Goal: Navigation & Orientation: Go to known website

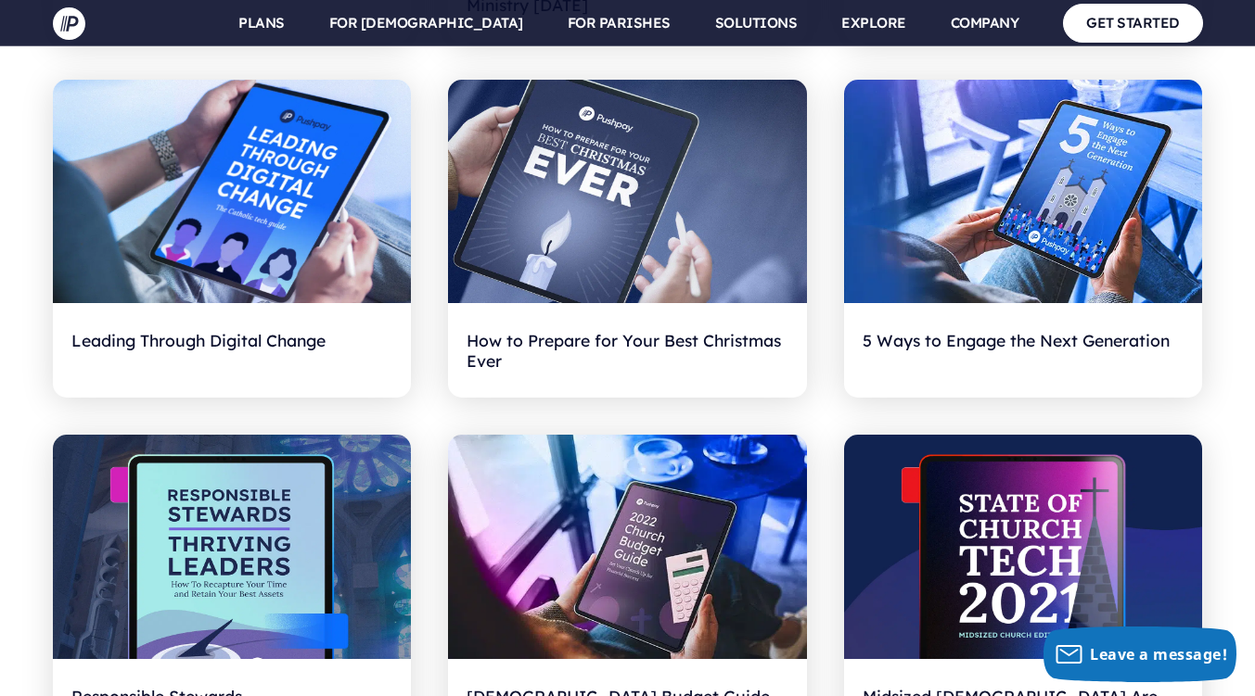
scroll to position [1244, 0]
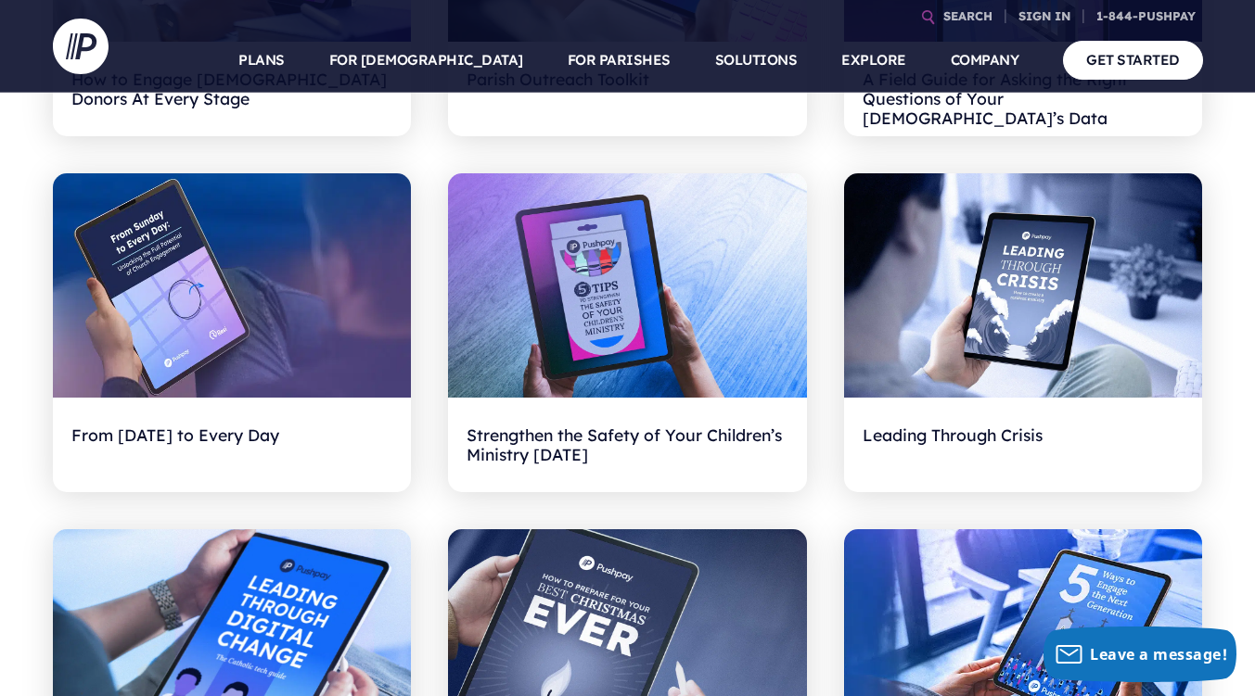
click at [913, 260] on h6 "ADMINISTRATOR SIGN IN" at bounding box center [925, 250] width 289 height 28
